Goal: Check status: Check status

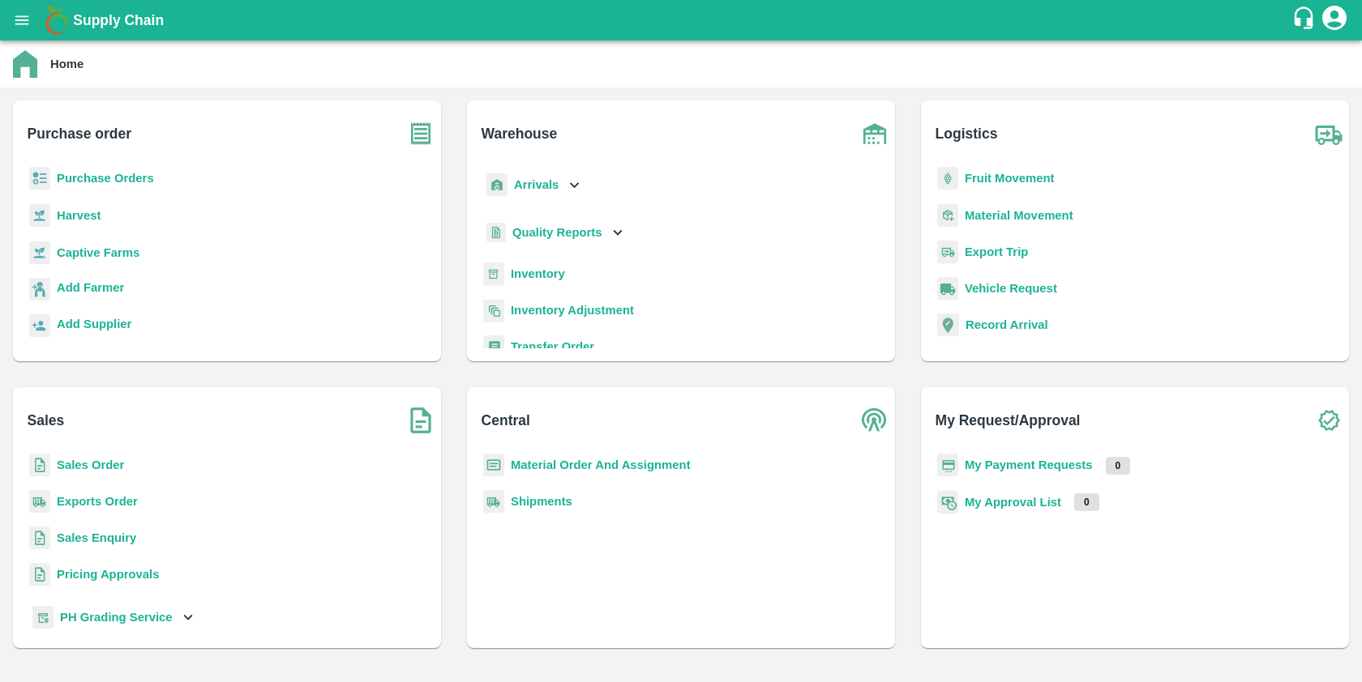
click at [85, 460] on b "Sales Order" at bounding box center [90, 465] width 67 height 13
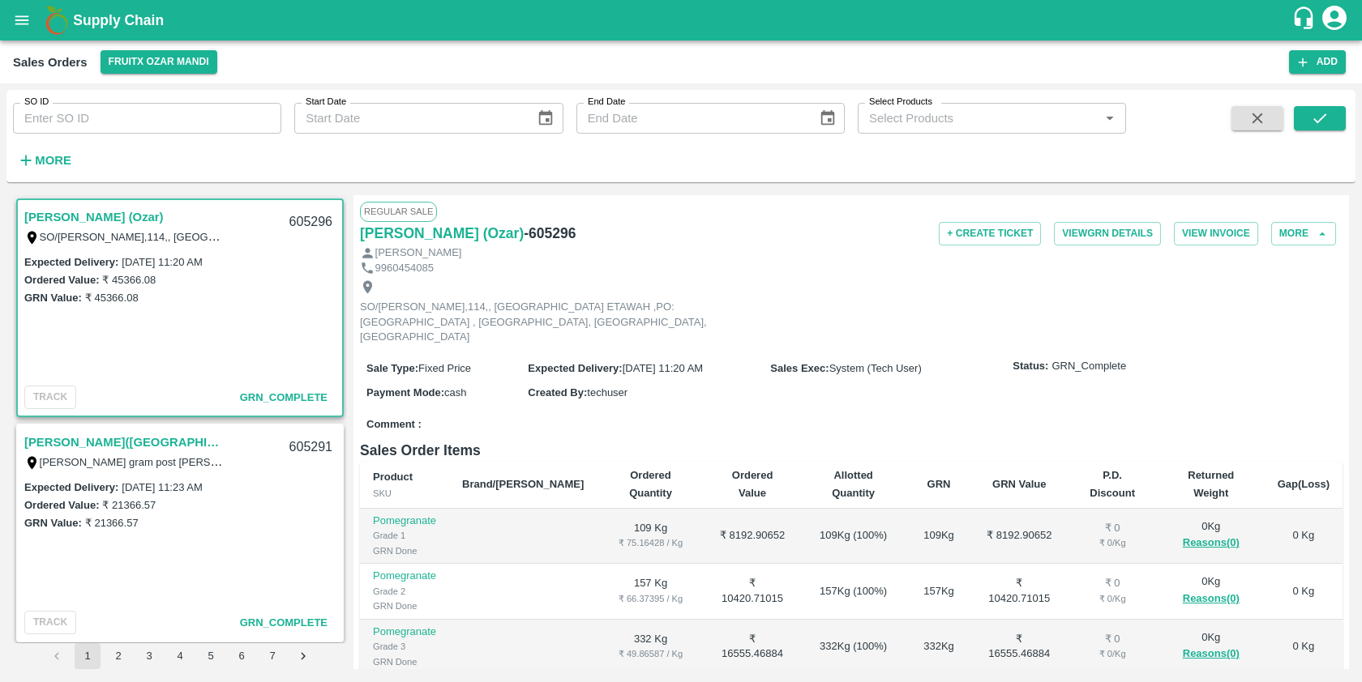
click at [109, 130] on input "SO ID" at bounding box center [147, 118] width 268 height 31
paste input "605280"
type input "605280"
click at [1316, 120] on icon "submit" at bounding box center [1320, 118] width 18 height 18
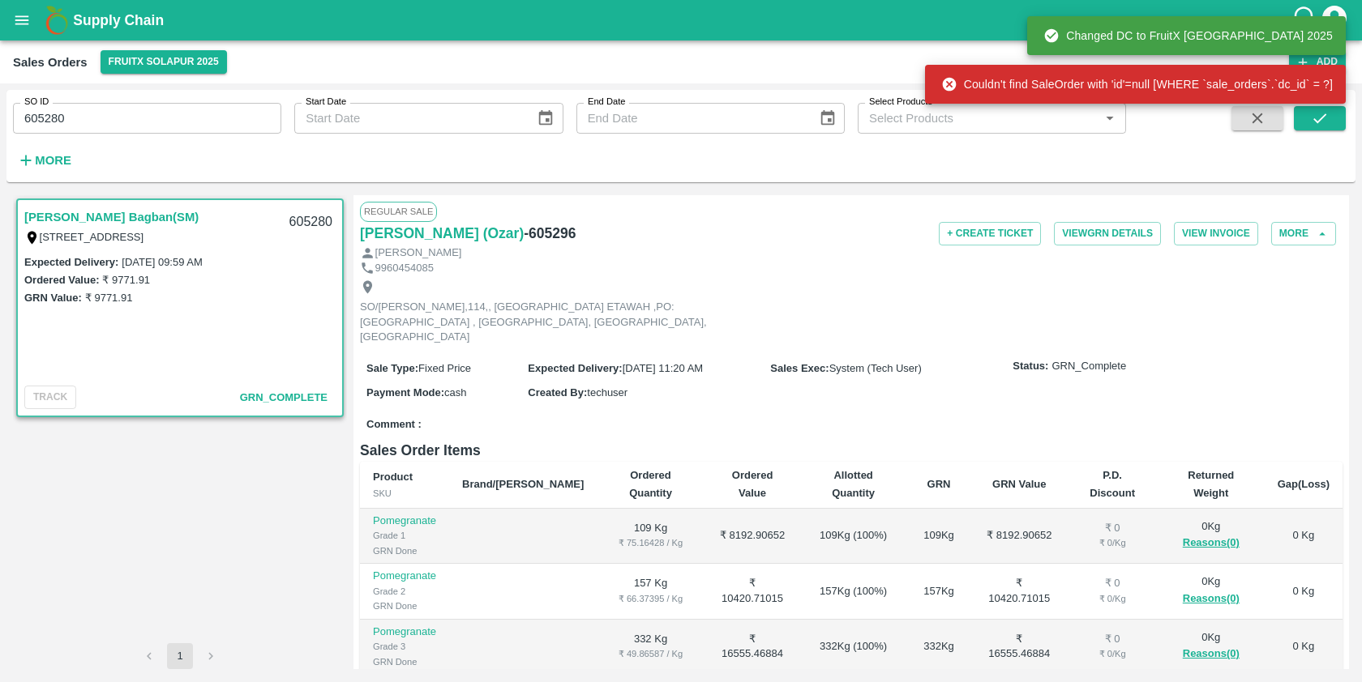
click at [127, 209] on link "[PERSON_NAME] Bagban(SM)" at bounding box center [111, 217] width 174 height 21
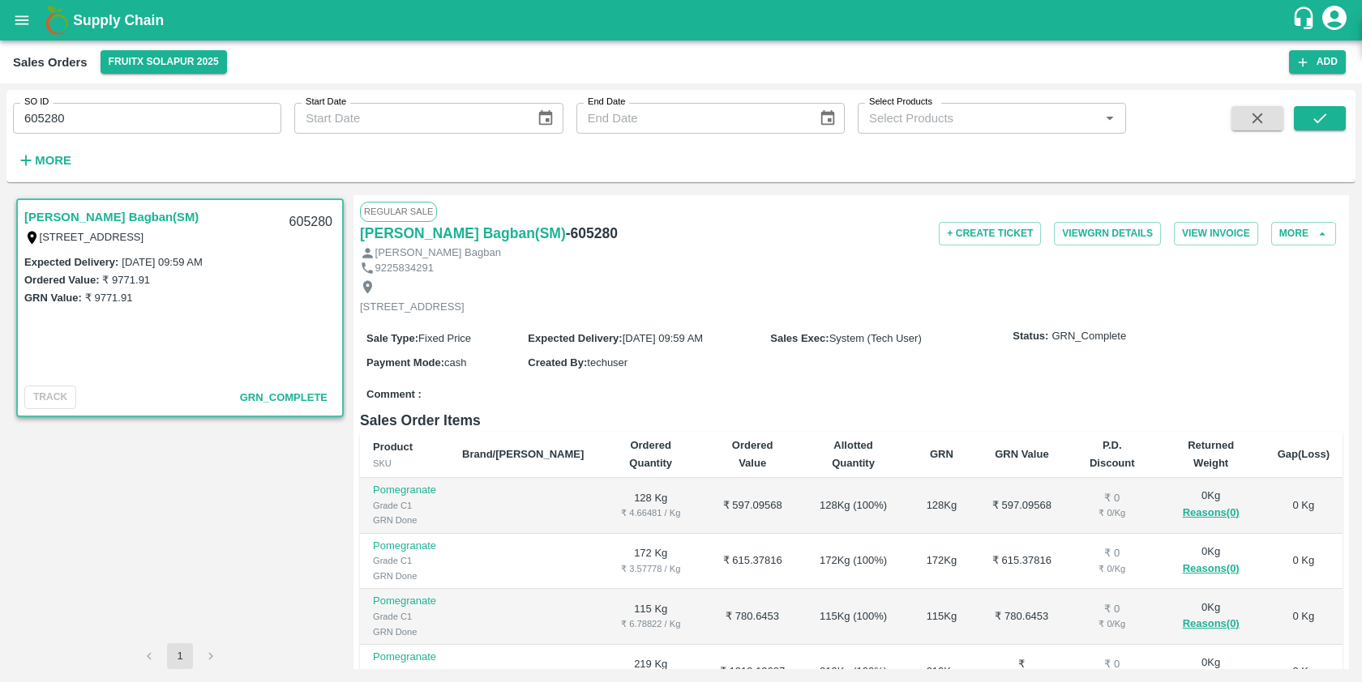
click at [786, 284] on div "[STREET_ADDRESS]" at bounding box center [851, 297] width 982 height 43
click at [1104, 226] on button "View GRN Details" at bounding box center [1107, 234] width 107 height 24
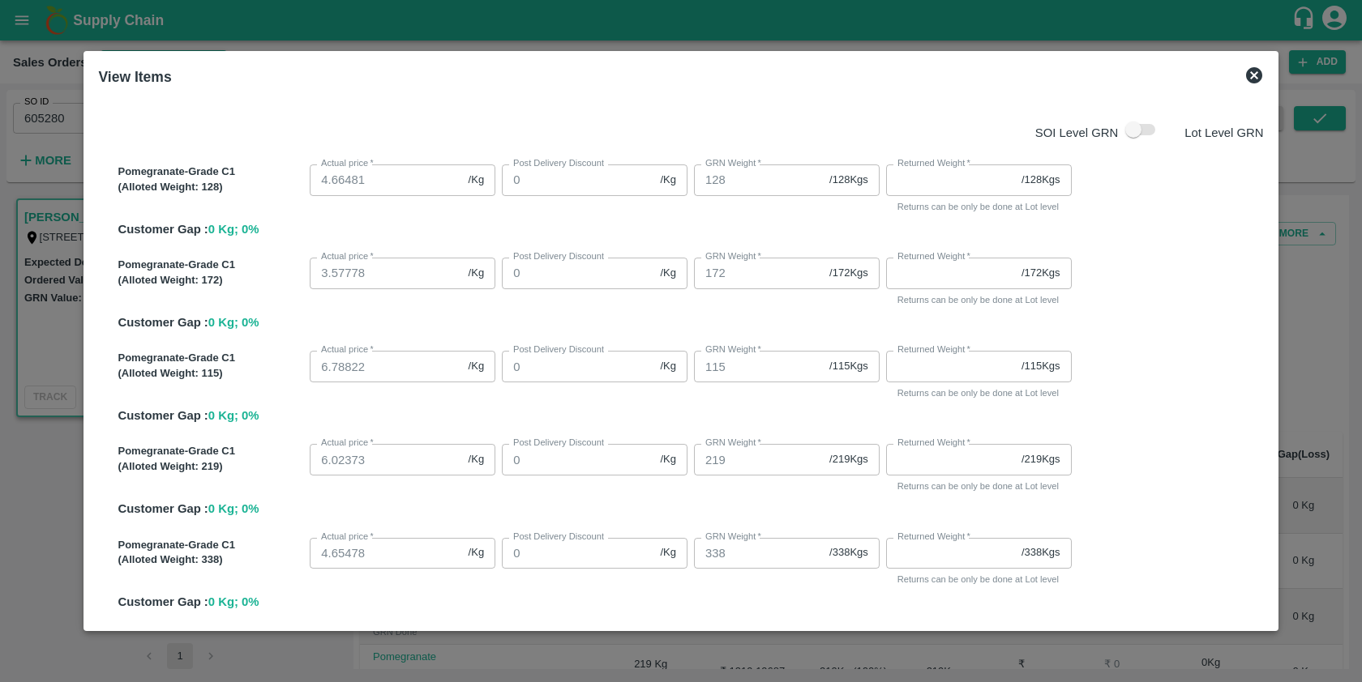
click at [1246, 77] on icon at bounding box center [1254, 75] width 16 height 16
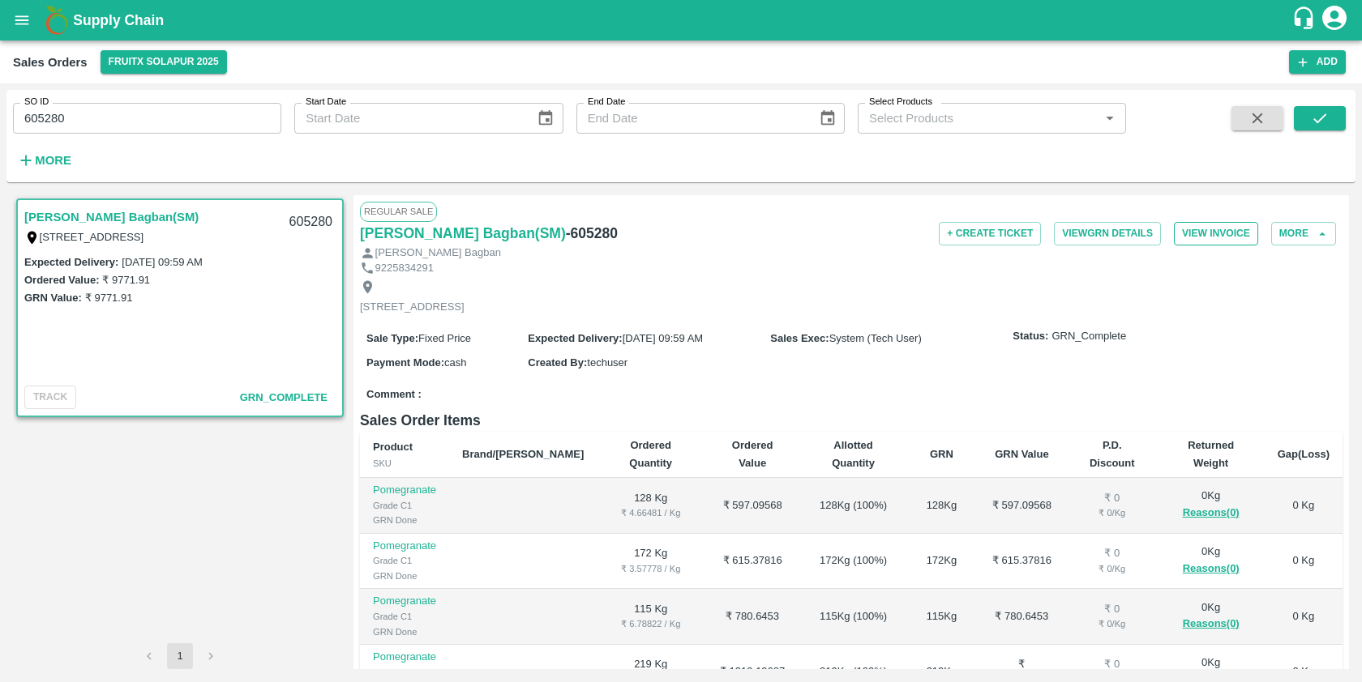
click at [1206, 230] on button "View Invoice" at bounding box center [1216, 234] width 84 height 24
click at [1194, 229] on button "View Invoice" at bounding box center [1216, 234] width 84 height 24
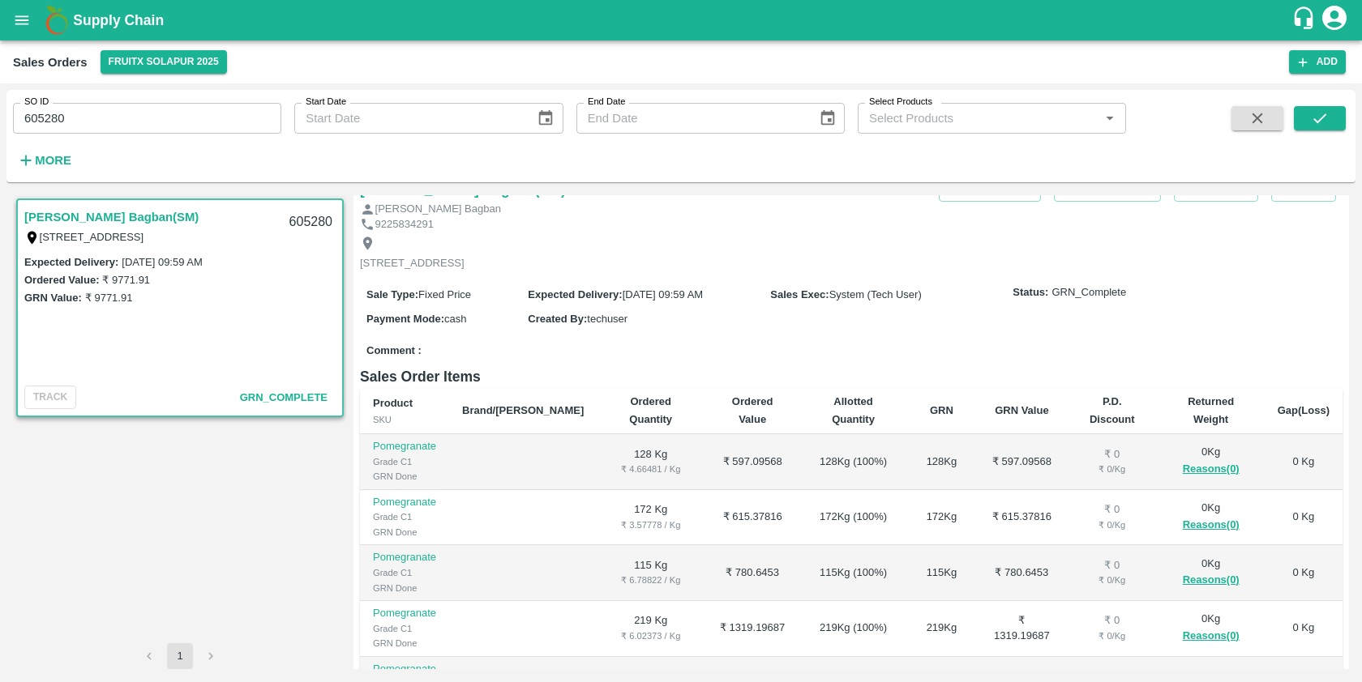
scroll to position [49, 0]
